Goal: Information Seeking & Learning: Learn about a topic

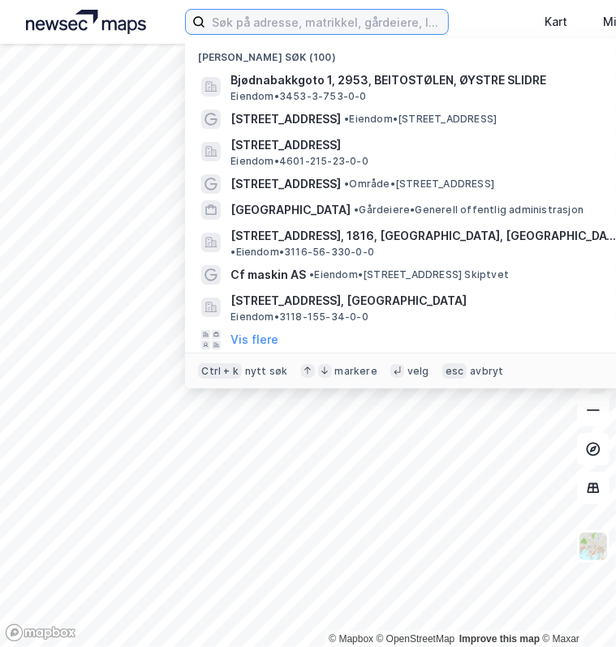
click at [266, 31] on input at bounding box center [326, 22] width 243 height 24
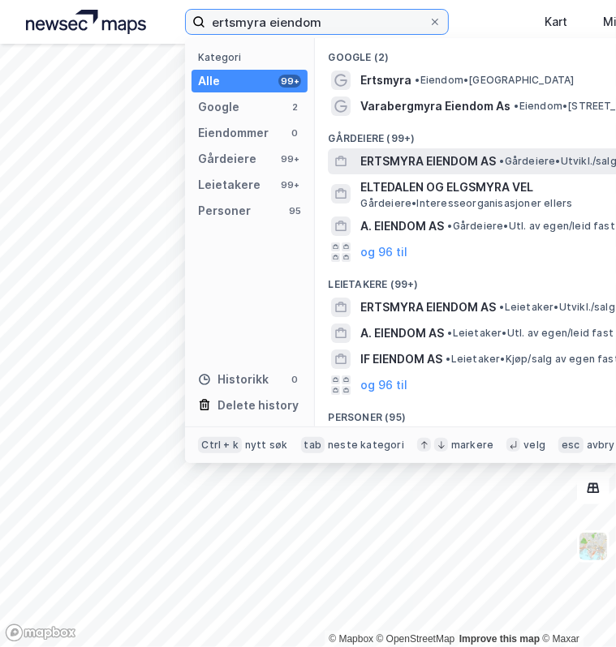
type input "ertsmyra eiendom"
click at [453, 164] on span "ERTSMYRA EIENDOM AS" at bounding box center [427, 161] width 135 height 19
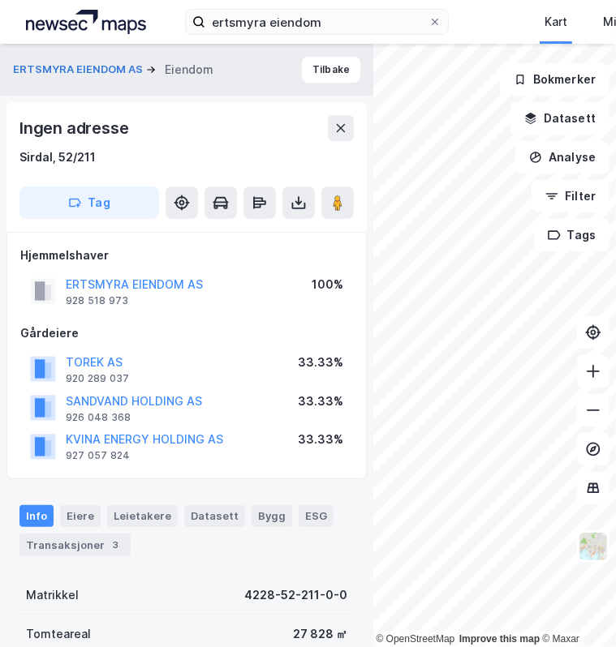
click at [352, 543] on div "Info [PERSON_NAME] Datasett Bygg ESG Transaksjoner 3" at bounding box center [186, 524] width 373 height 76
